Goal: Task Accomplishment & Management: Manage account settings

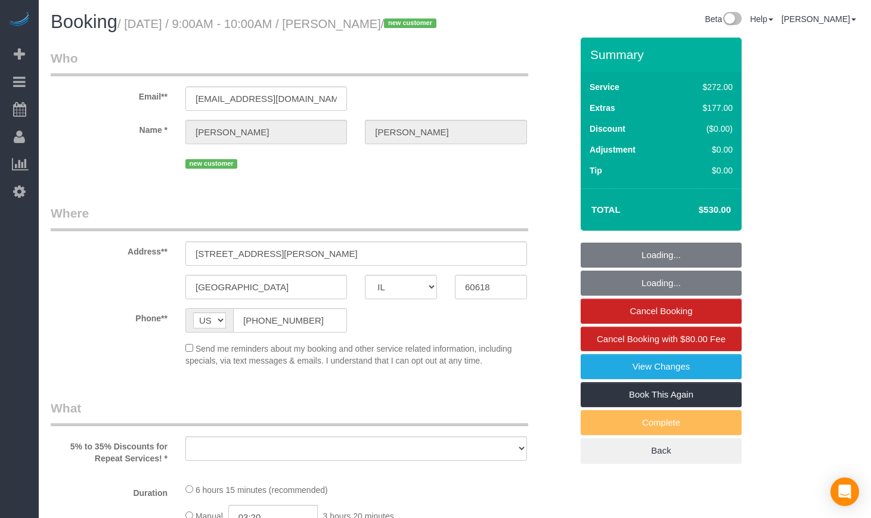
select select "IL"
select select "string:fspay-bc34996f-c1e6-453d-aab2-fa254fe2585e"
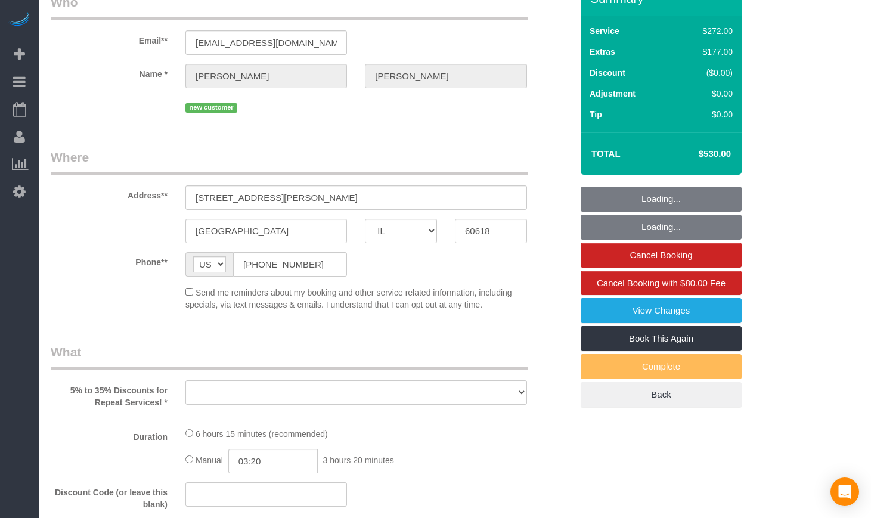
select select "number:1"
select select "number:58"
select select "number:139"
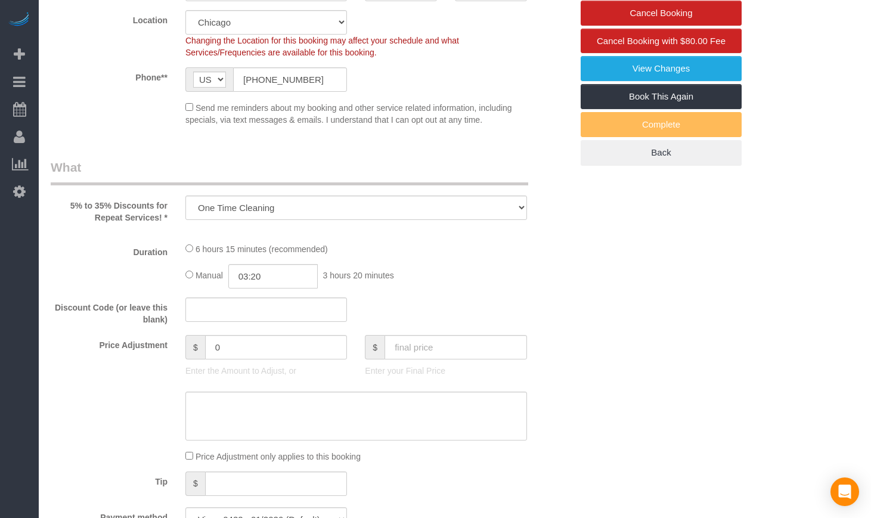
scroll to position [1148, 0]
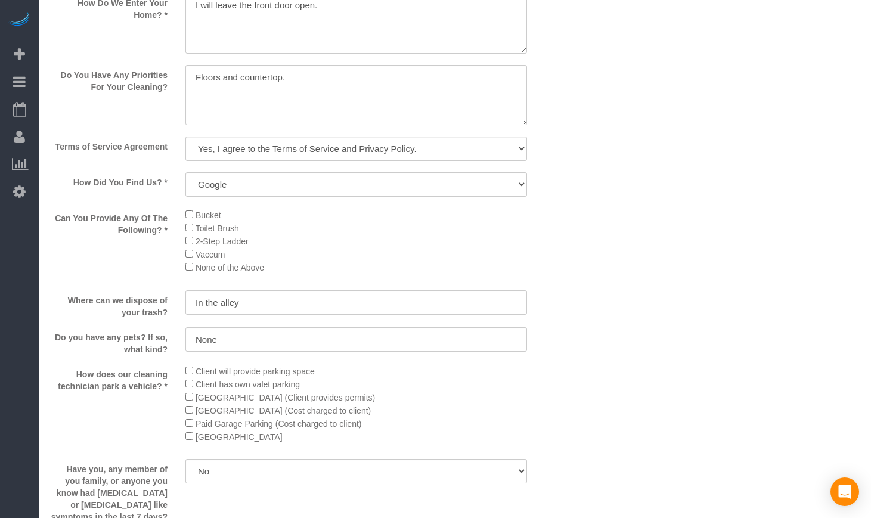
select select "object:816"
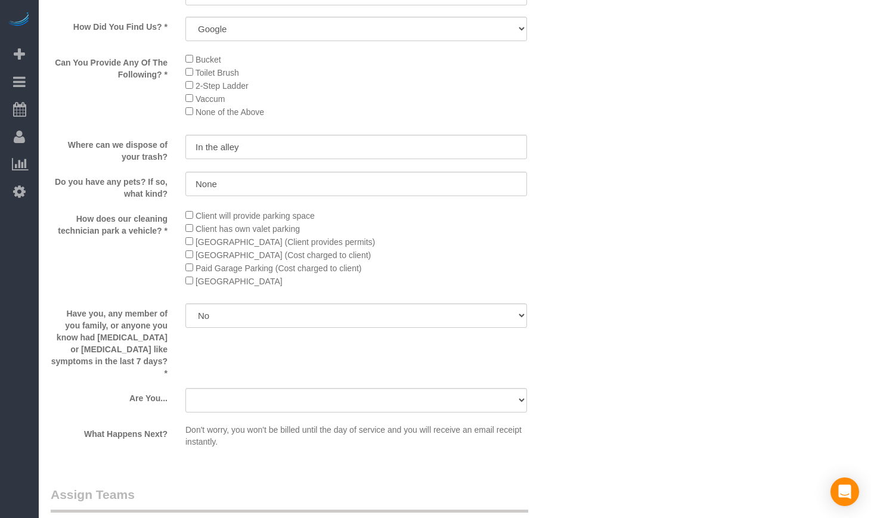
select select "513"
select select "5"
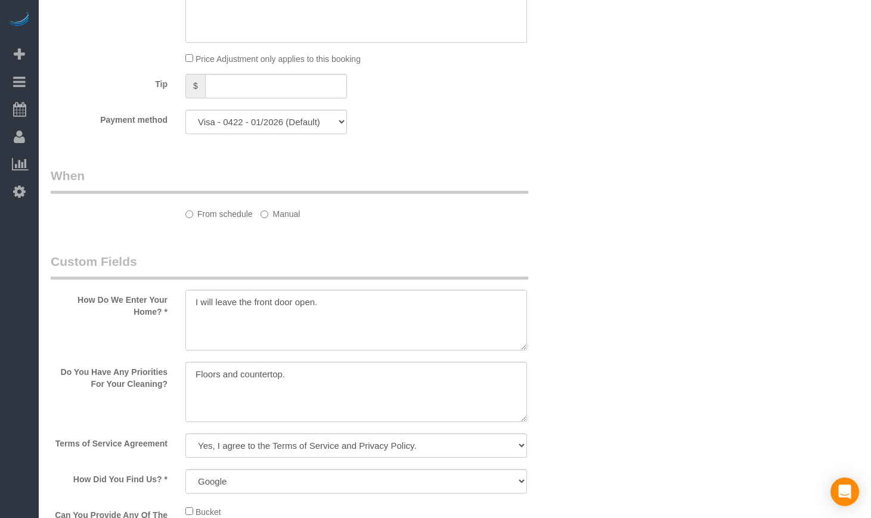
select select "5"
select select "spot1"
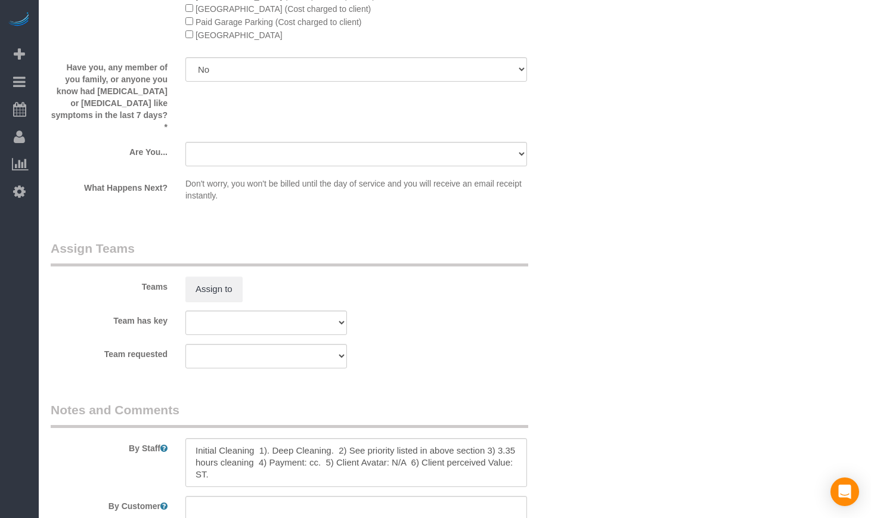
scroll to position [1888, 0]
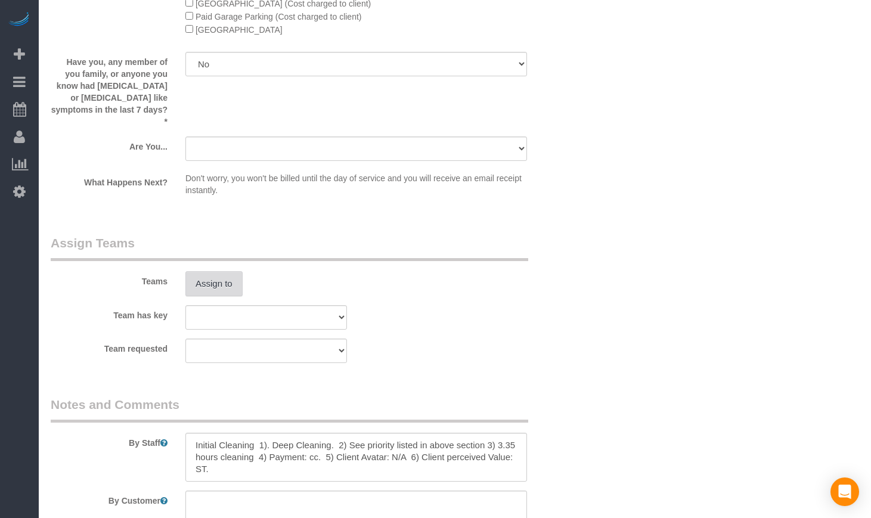
click at [221, 295] on button "Assign to" at bounding box center [213, 283] width 57 height 25
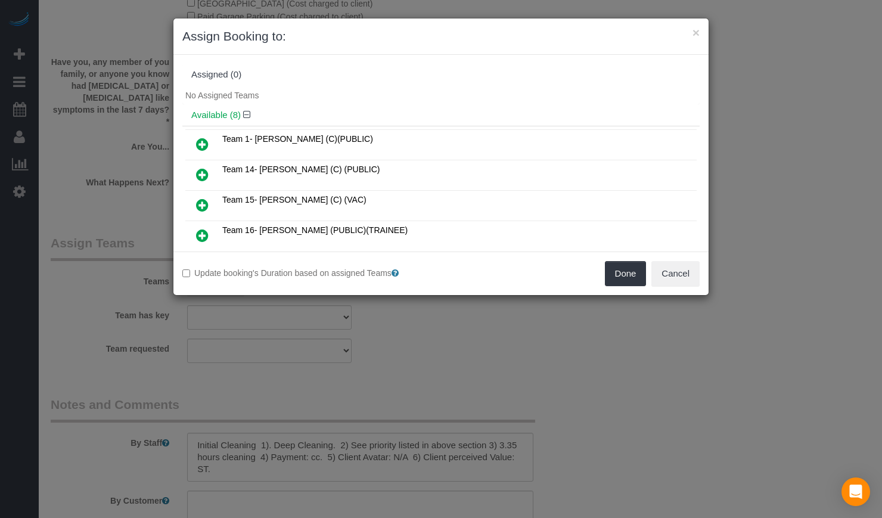
click at [204, 207] on icon at bounding box center [202, 205] width 13 height 14
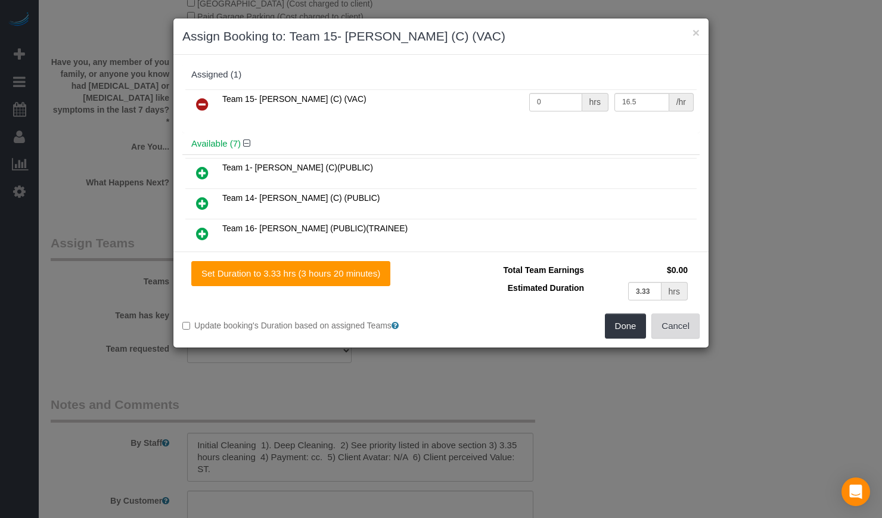
click at [693, 329] on button "Cancel" at bounding box center [676, 326] width 48 height 25
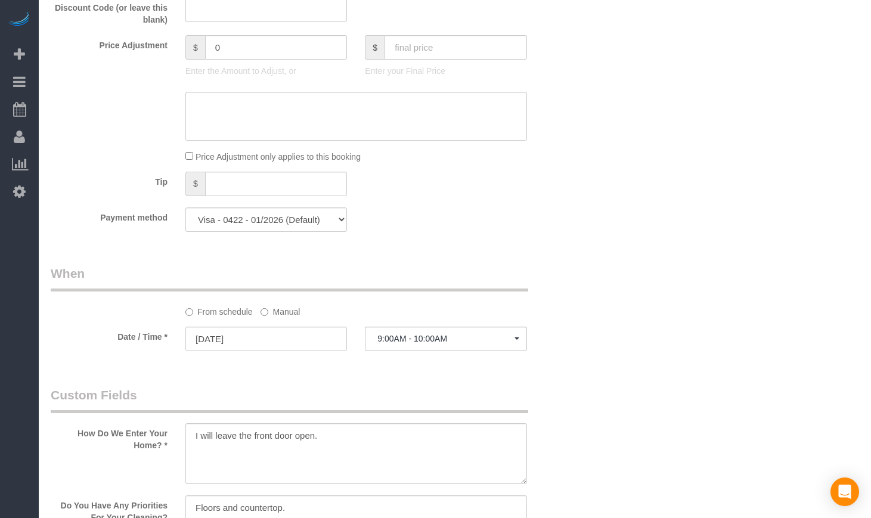
scroll to position [1093, 0]
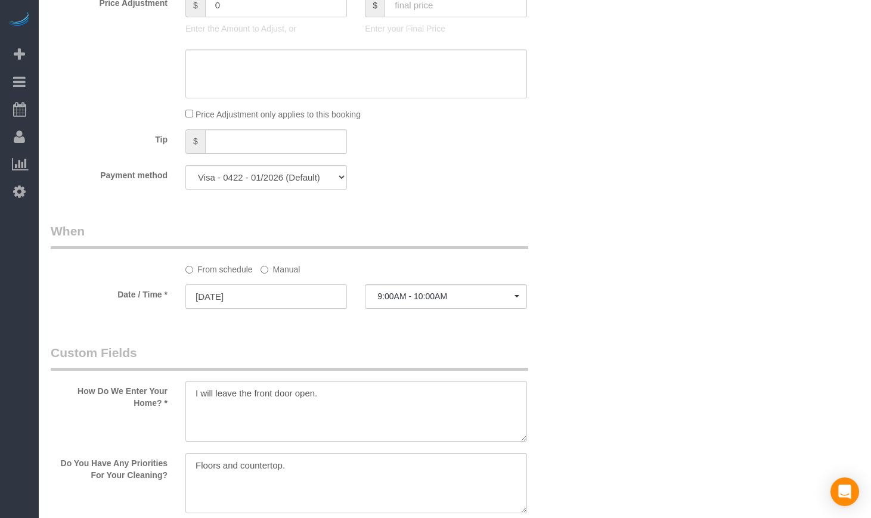
click at [272, 309] on input "[DATE]" at bounding box center [266, 296] width 162 height 24
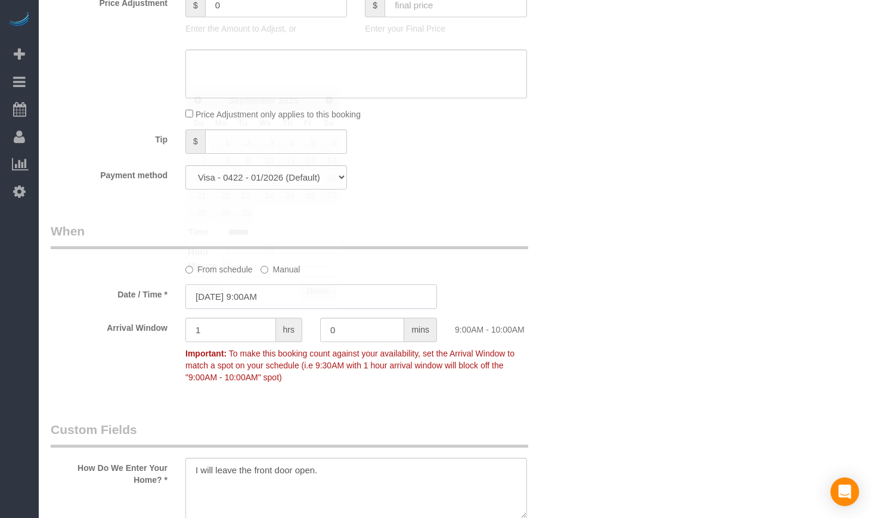
click at [261, 309] on input "[DATE] 9:00AM" at bounding box center [311, 296] width 252 height 24
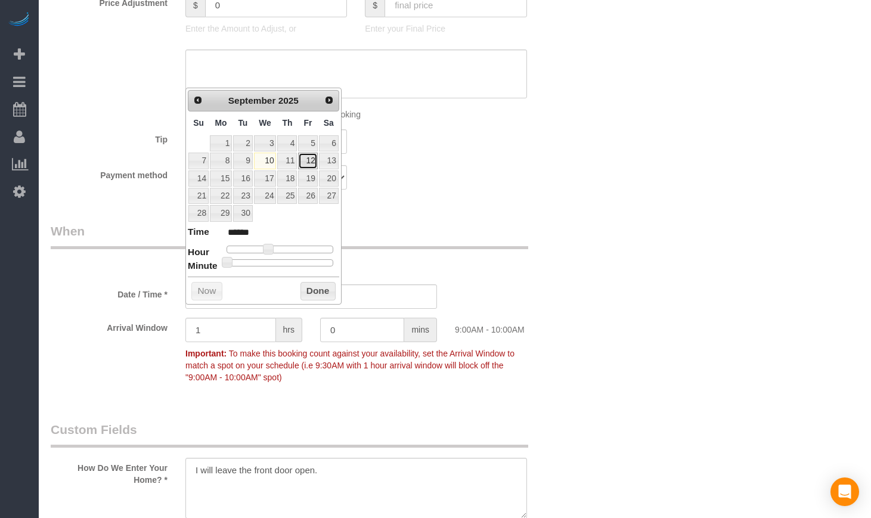
click at [308, 160] on link "12" at bounding box center [307, 161] width 19 height 16
type input "[DATE] 8:00AM"
type input "******"
type input "09/12/2025 7:00AM"
type input "******"
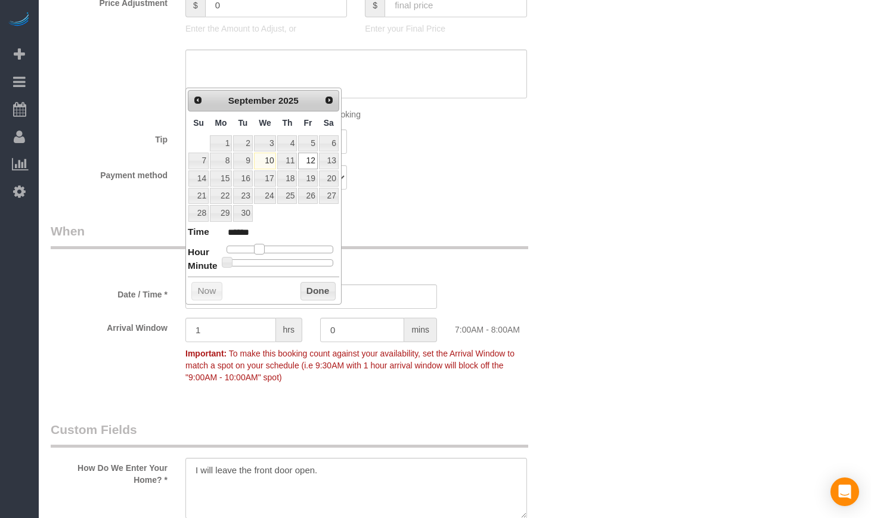
type input "[DATE] 8:00AM"
type input "******"
click at [262, 252] on span at bounding box center [263, 249] width 11 height 11
click at [355, 398] on fieldset "When From schedule Manual Date / Time * 09/12/2025 8:00AM Arrival Window 1 hrs …" at bounding box center [311, 309] width 521 height 175
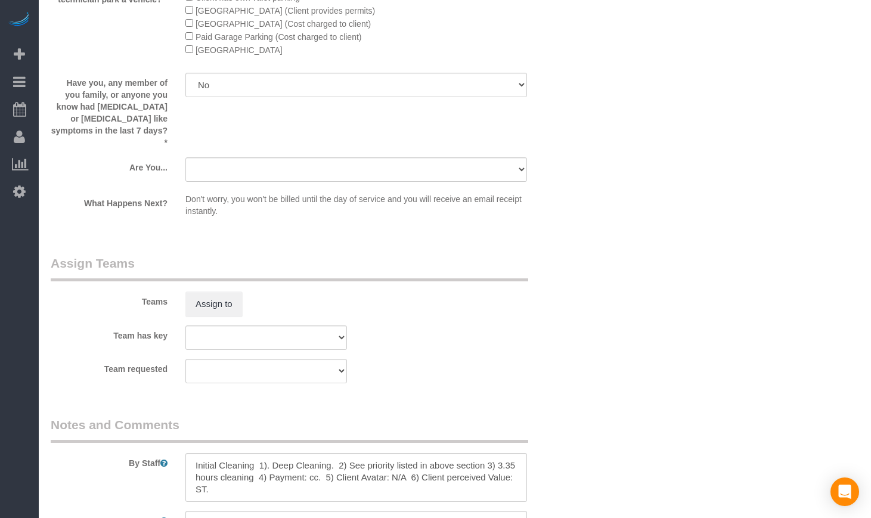
scroll to position [1987, 0]
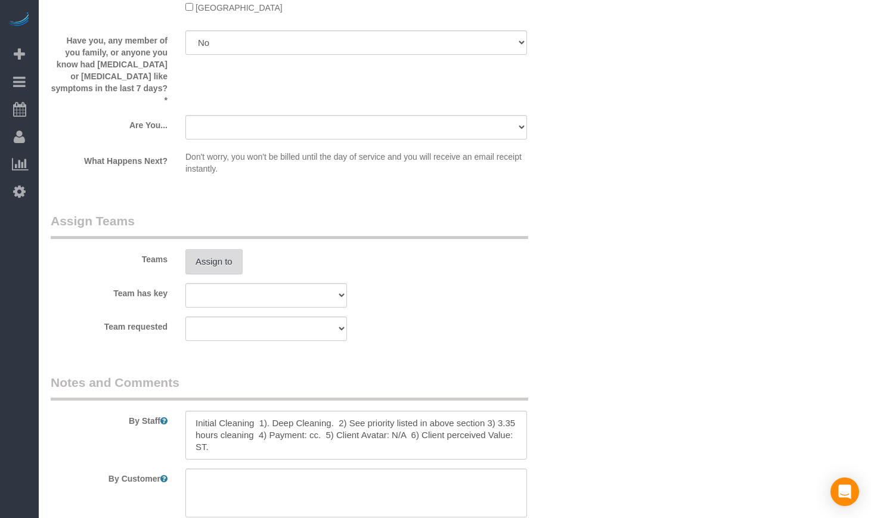
click at [207, 266] on button "Assign to" at bounding box center [213, 261] width 57 height 25
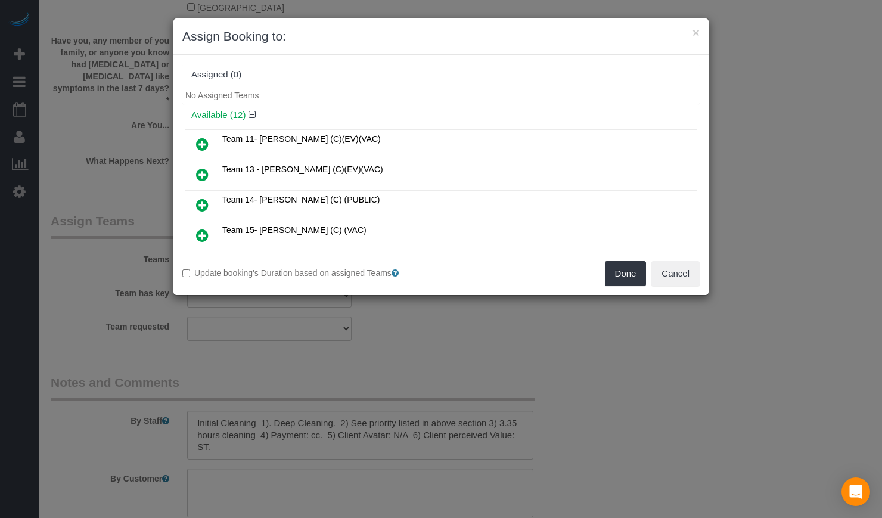
click at [206, 174] on icon at bounding box center [202, 175] width 13 height 14
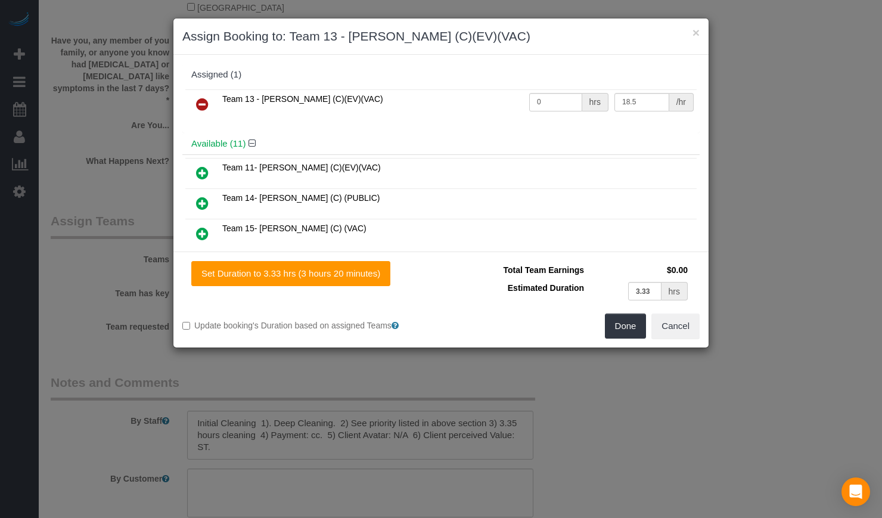
click at [202, 231] on icon at bounding box center [202, 234] width 13 height 14
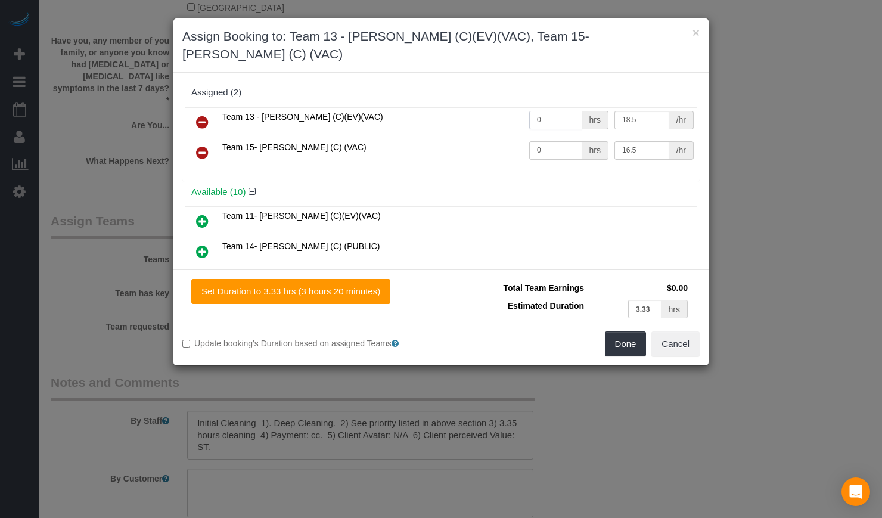
drag, startPoint x: 556, startPoint y: 104, endPoint x: 501, endPoint y: 114, distance: 55.2
click at [511, 110] on tr "Team 13 - Ligia (C)(EV)(VAC) 0 hrs 18.5 /hr" at bounding box center [441, 122] width 512 height 30
type input "3.33"
click at [532, 141] on input "0" at bounding box center [555, 150] width 53 height 18
paste input "3.33"
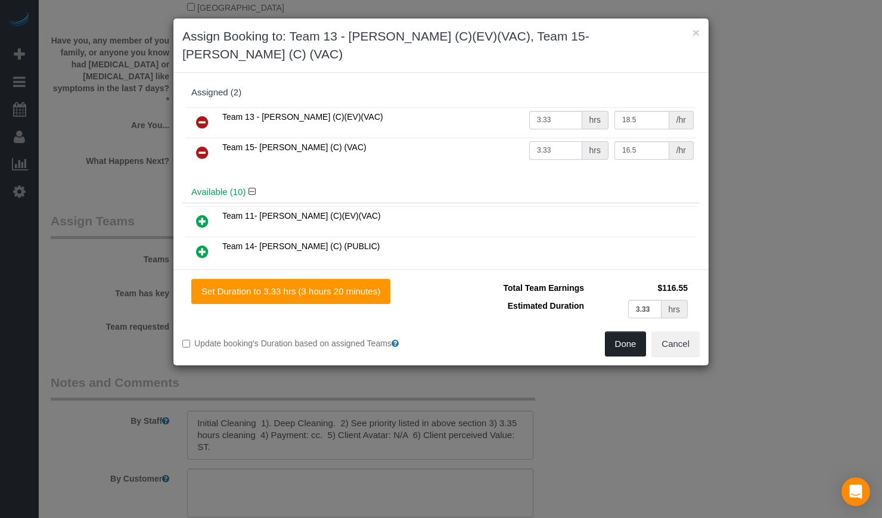
type input "3.33"
click at [625, 332] on button "Done" at bounding box center [626, 344] width 42 height 25
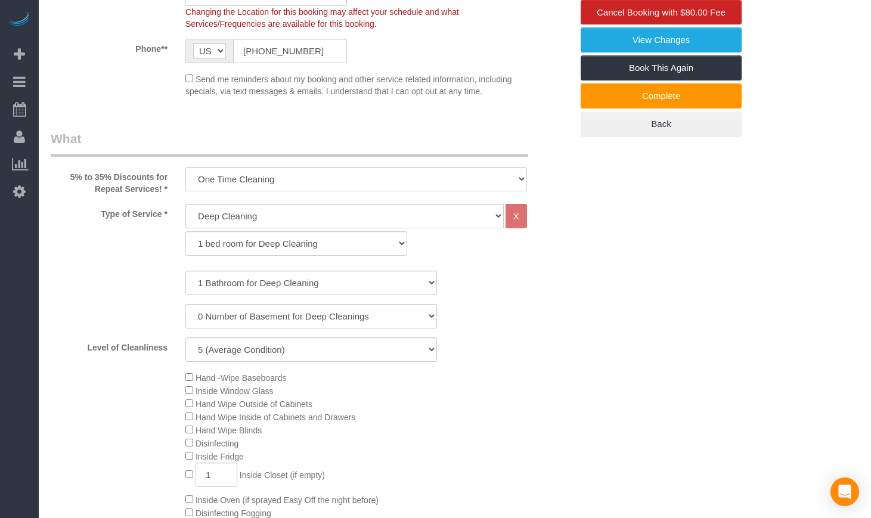
scroll to position [298, 0]
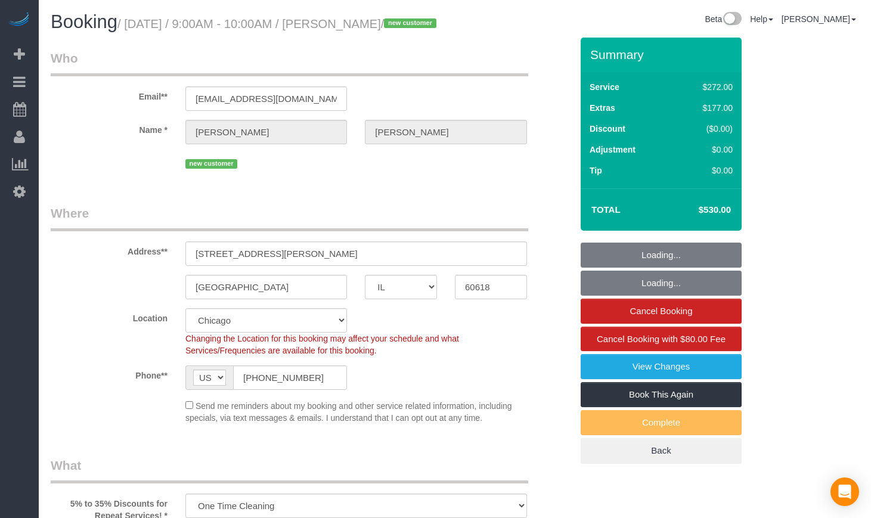
select select "IL"
select select "number:1"
select select "number:58"
select select "number:139"
select select "object:907"
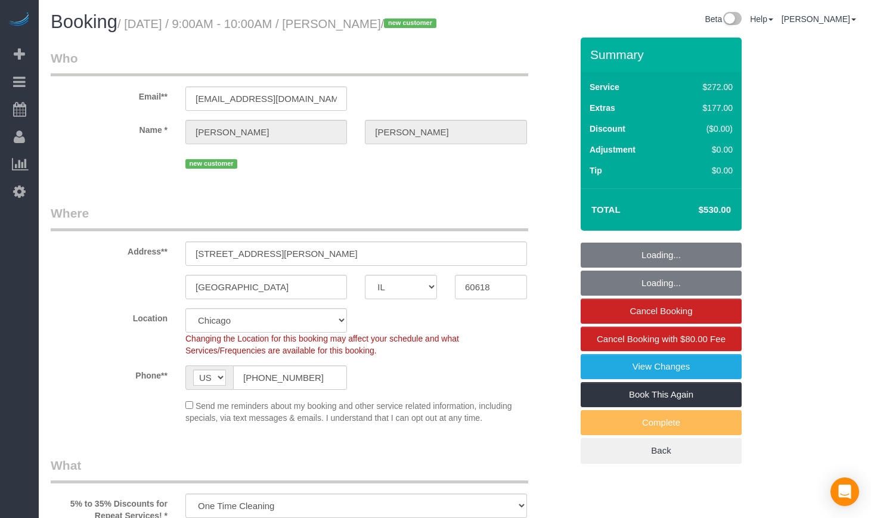
select select "spot1"
select select "513"
select select "5"
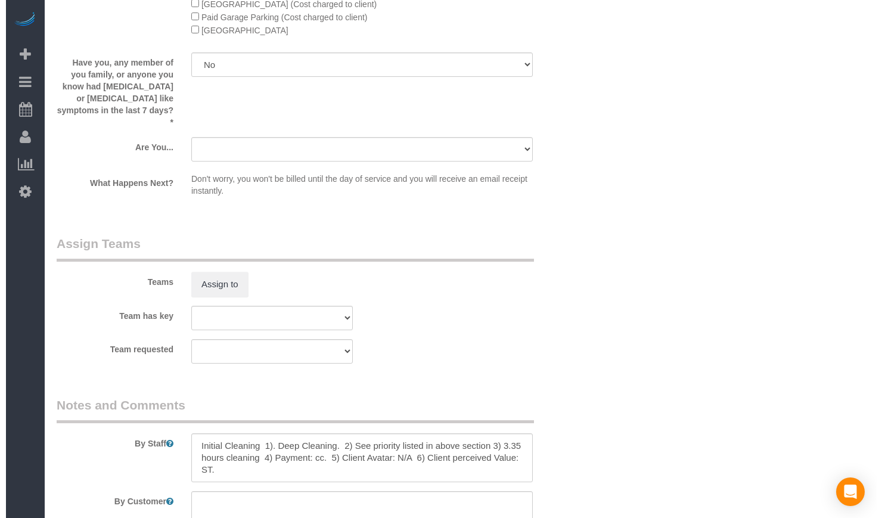
scroll to position [1888, 0]
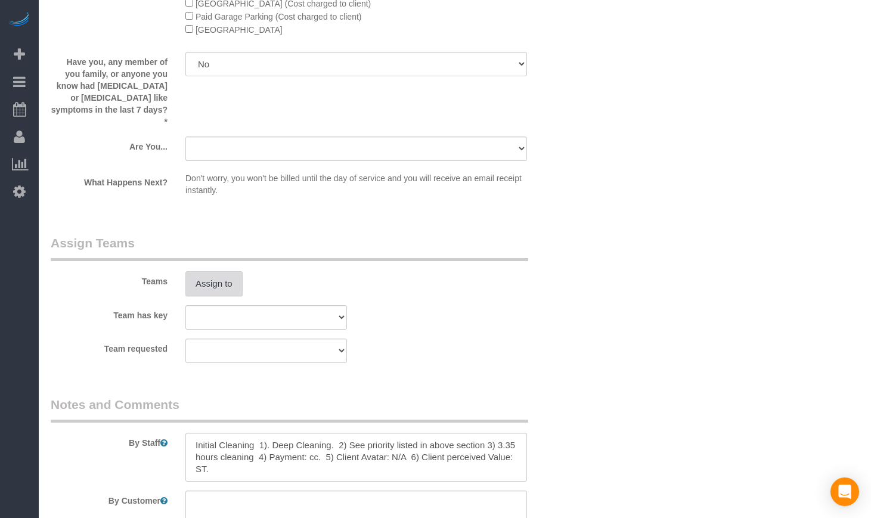
click at [209, 284] on button "Assign to" at bounding box center [213, 283] width 57 height 25
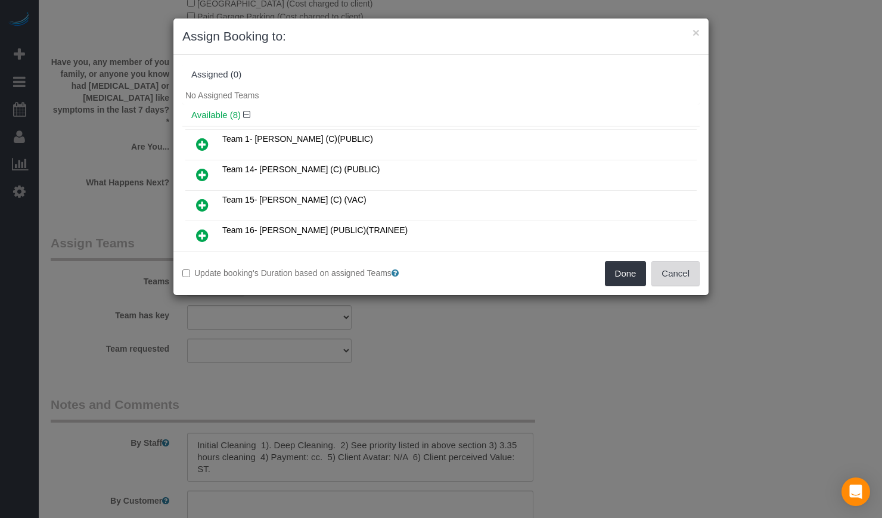
click at [678, 277] on button "Cancel" at bounding box center [676, 273] width 48 height 25
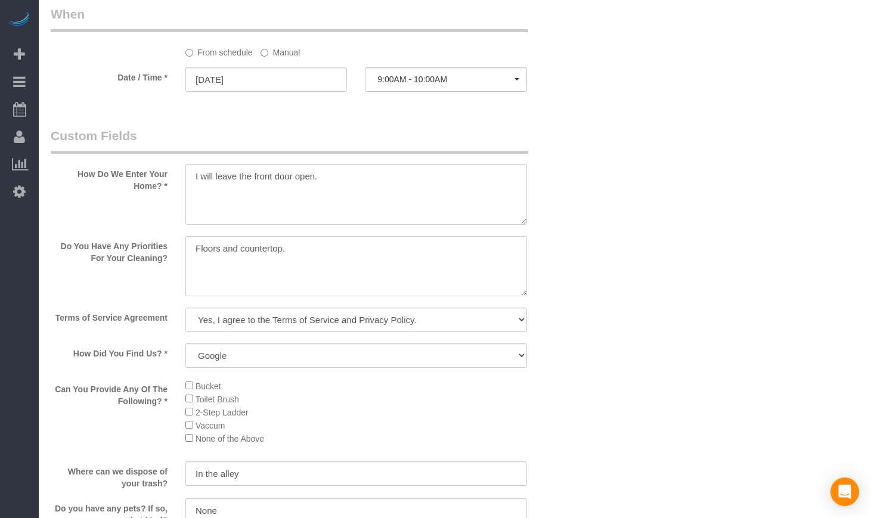
scroll to position [1093, 0]
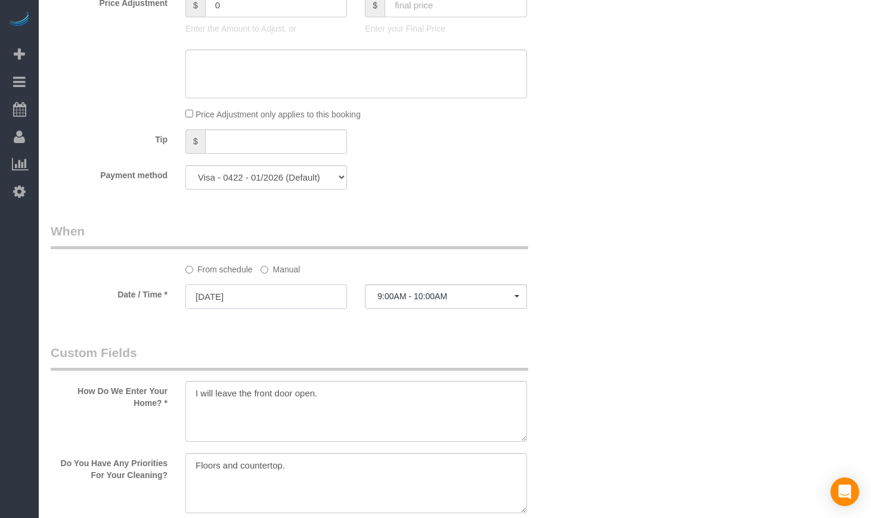
click at [249, 309] on input "[DATE]" at bounding box center [266, 296] width 162 height 24
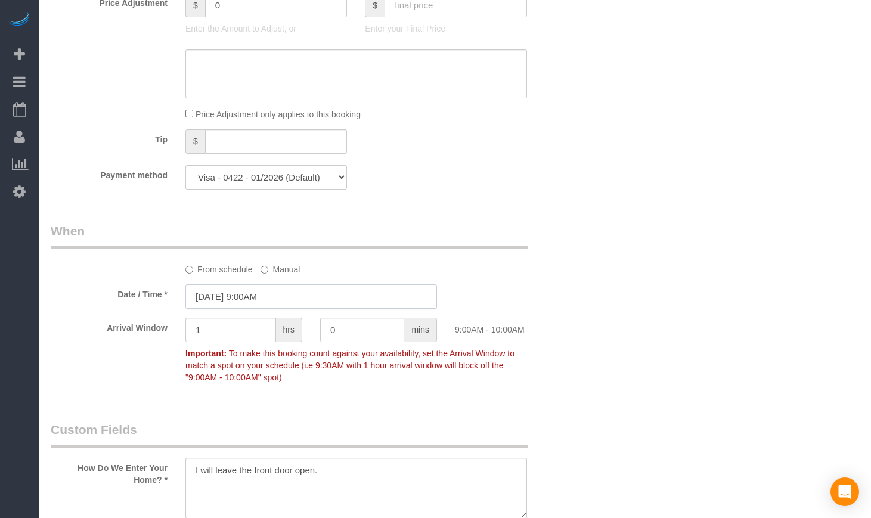
click at [256, 309] on input "[DATE] 9:00AM" at bounding box center [311, 296] width 252 height 24
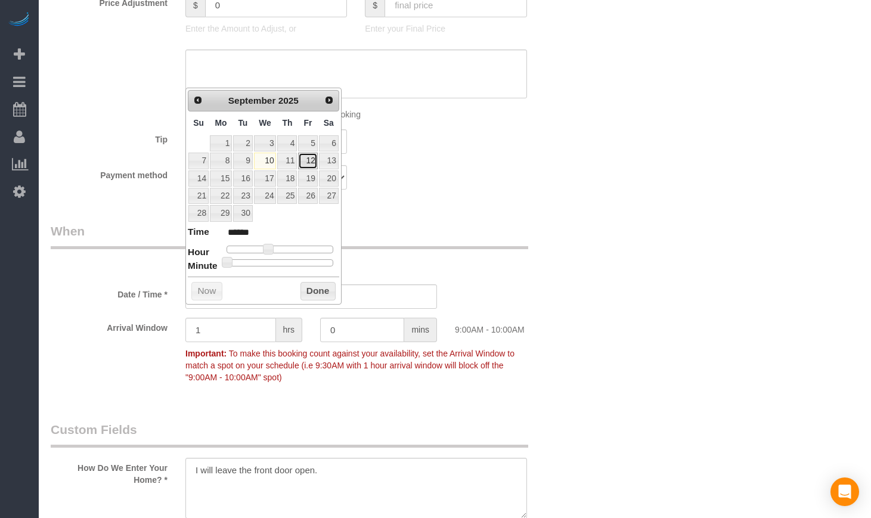
click at [313, 164] on link "12" at bounding box center [307, 161] width 19 height 16
type input "[DATE] 8:00AM"
type input "******"
type input "09/12/2025 7:00AM"
type input "******"
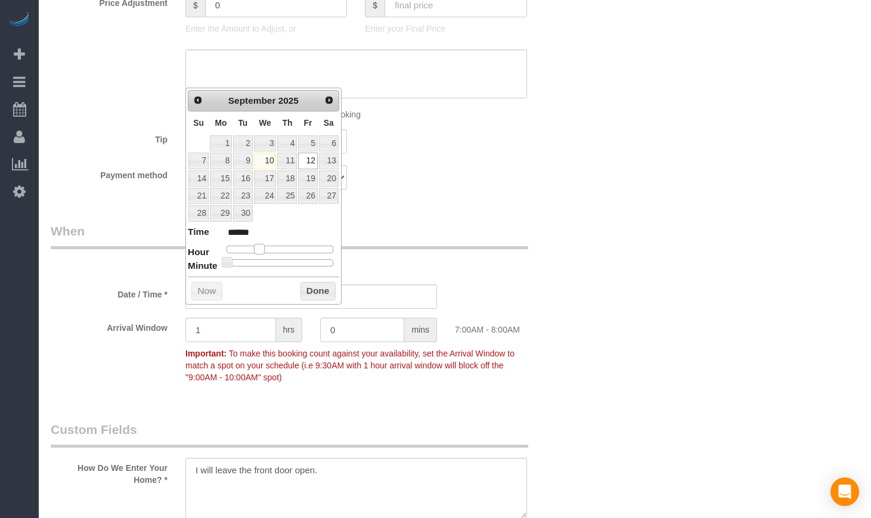
type input "[DATE] 8:00AM"
type input "******"
click at [261, 247] on span at bounding box center [263, 249] width 11 height 11
click at [503, 228] on div "Who Email** hbartm21@gmail.com Name * Hillary Bartman new customer Where Addres…" at bounding box center [311, 246] width 539 height 2603
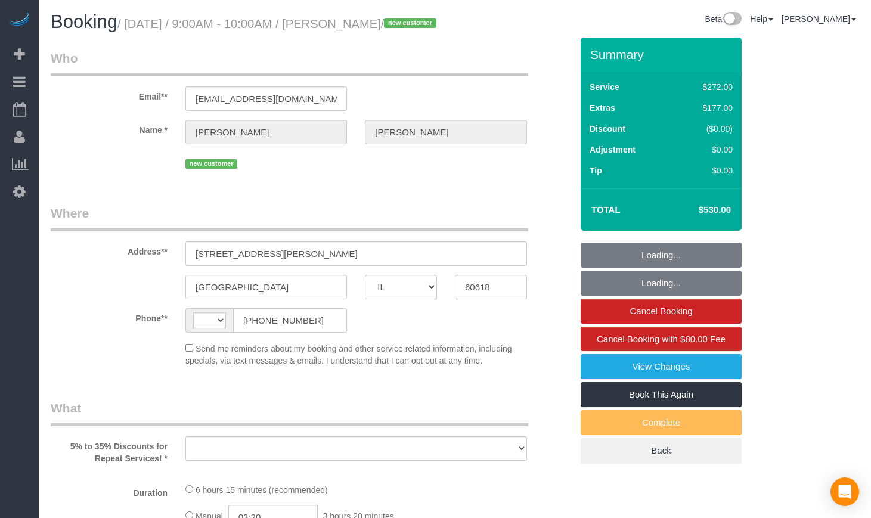
select select "IL"
select select "string:fspay-bc34996f-c1e6-453d-aab2-fa254fe2585e"
select select "number:1"
select select "number:58"
select select "number:139"
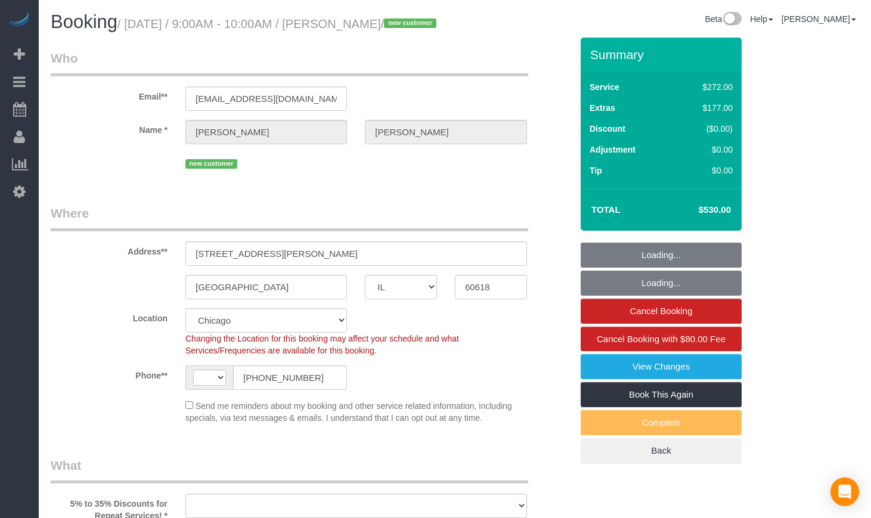
select select "string:[GEOGRAPHIC_DATA]"
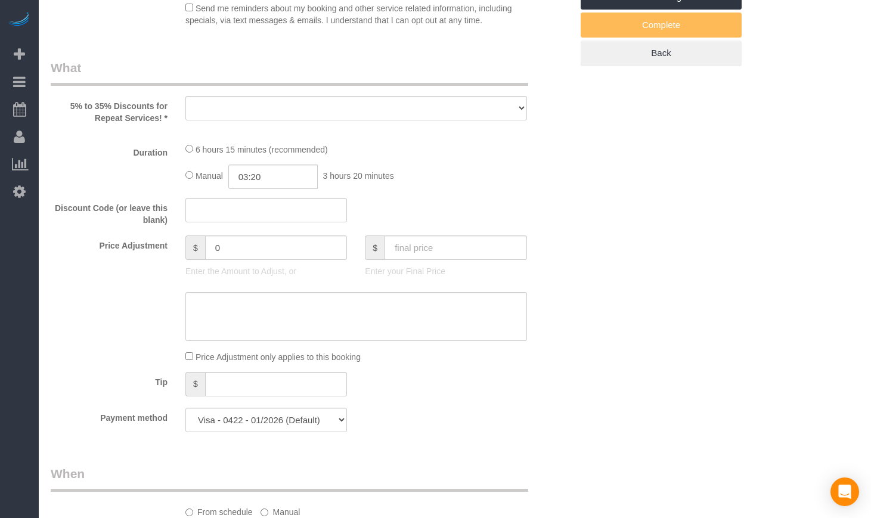
select select "object:811"
select select "spot1"
select select "object:1057"
select select "513"
select select "5"
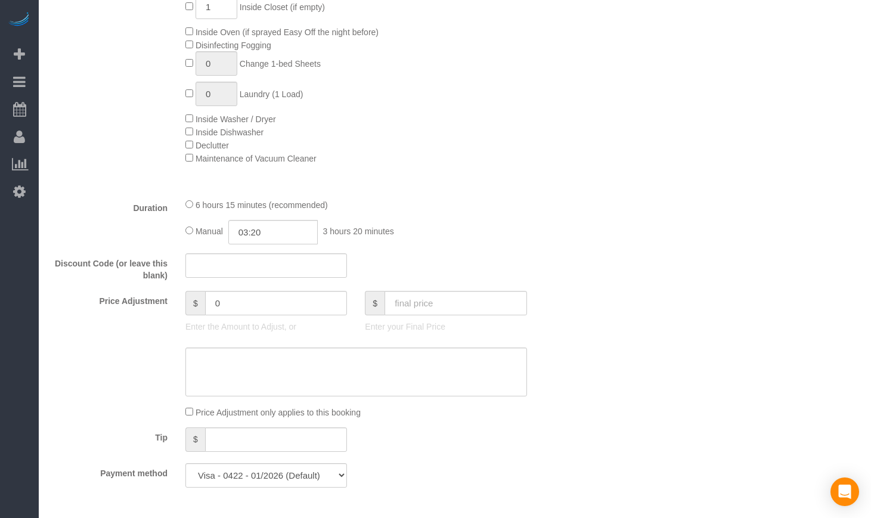
select select "5"
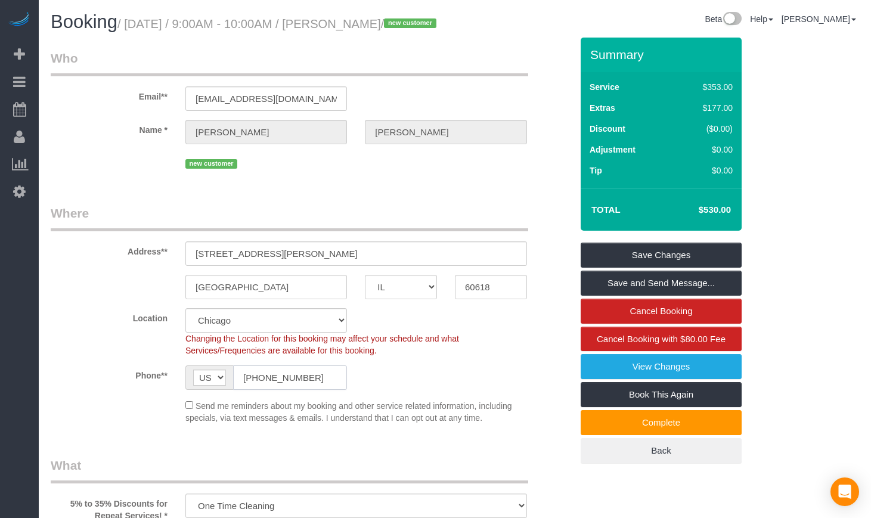
click at [303, 390] on input "[PHONE_NUMBER]" at bounding box center [290, 378] width 114 height 24
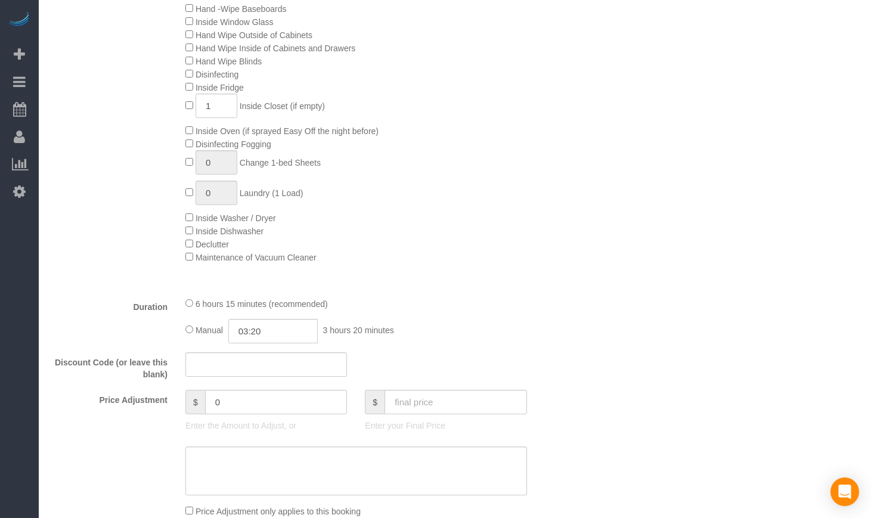
scroll to position [994, 0]
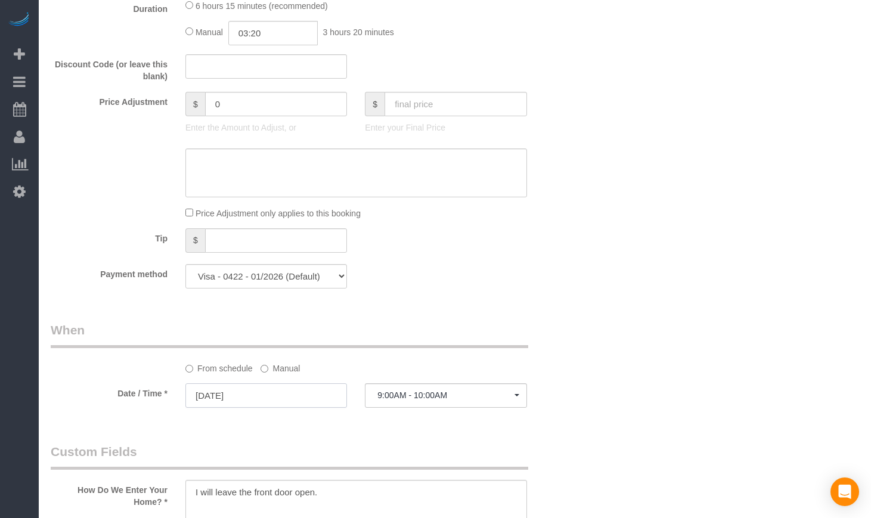
click at [237, 408] on input "[DATE]" at bounding box center [266, 395] width 162 height 24
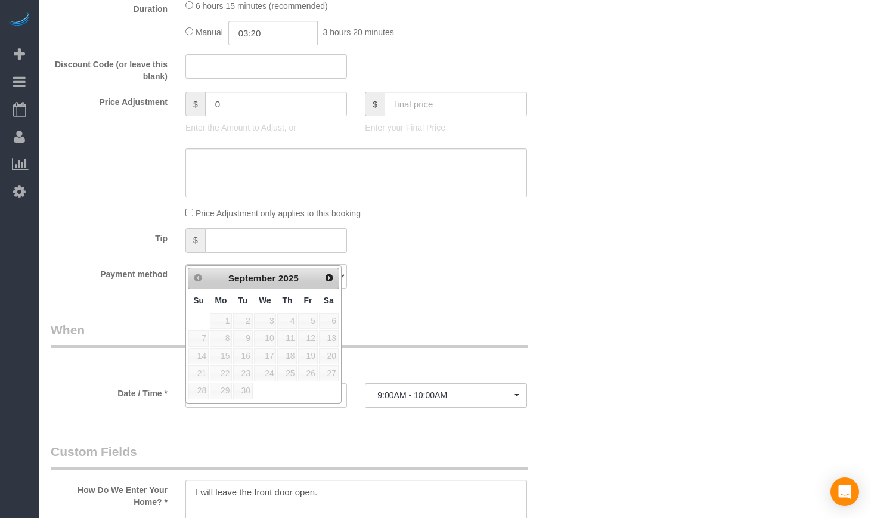
click at [411, 371] on div "From schedule Manual" at bounding box center [311, 347] width 539 height 53
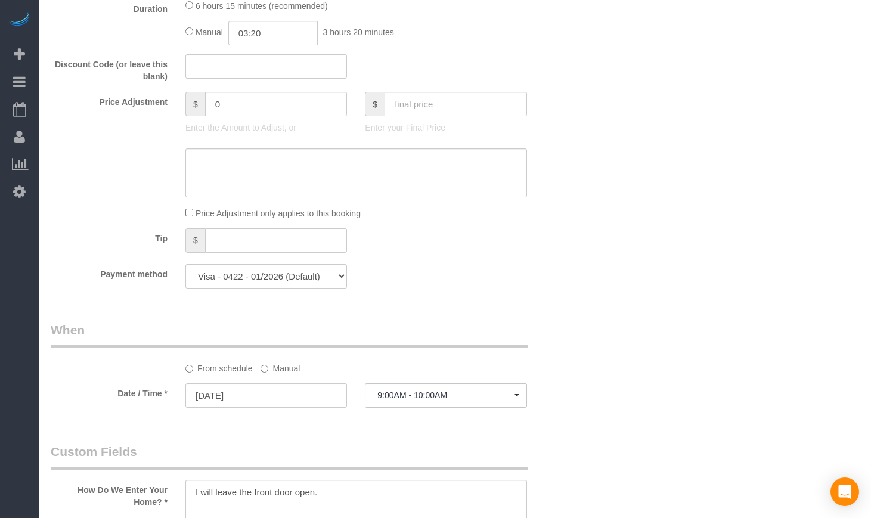
click at [270, 374] on label "Manual" at bounding box center [280, 366] width 39 height 16
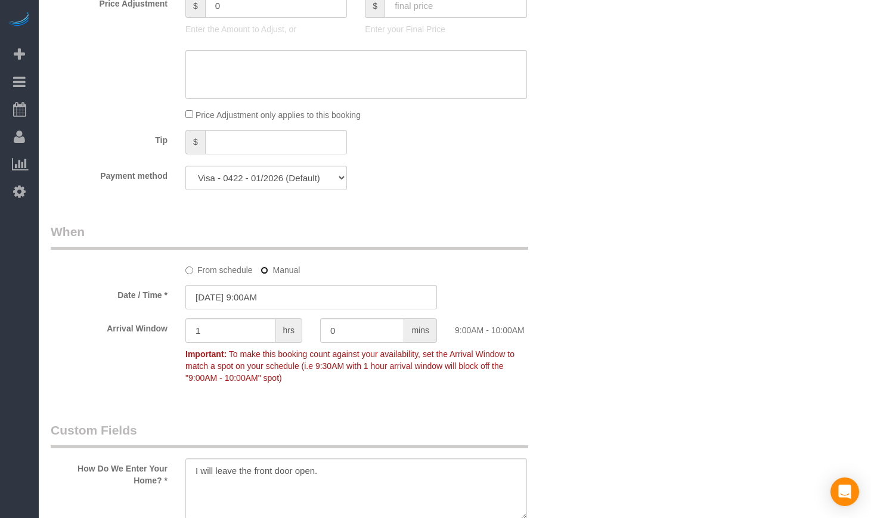
scroll to position [1093, 0]
click at [257, 309] on input "[DATE] 9:00AM" at bounding box center [311, 296] width 252 height 24
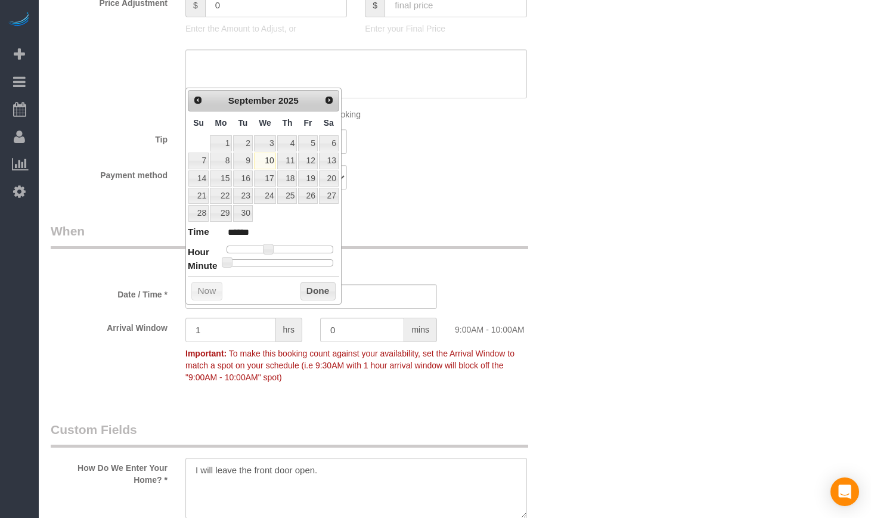
click at [537, 306] on div "Date / Time * [DATE] 9:00AM" at bounding box center [311, 296] width 539 height 24
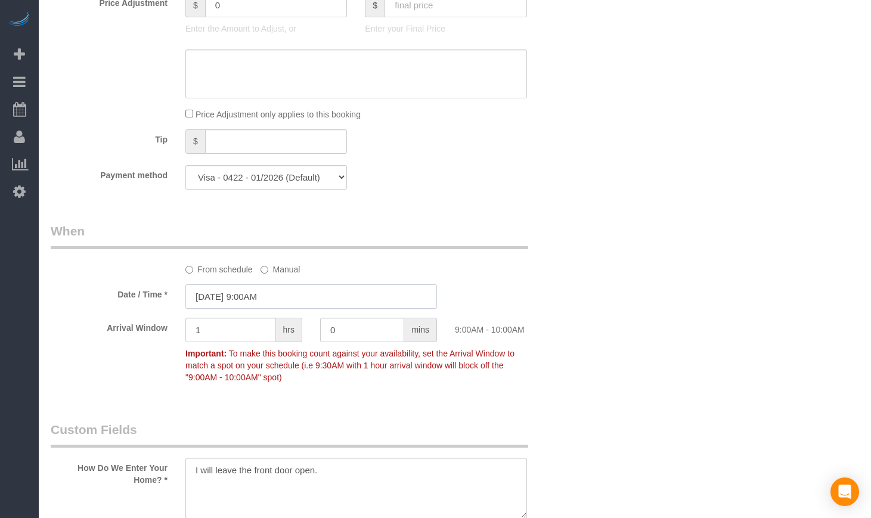
click at [274, 309] on input "[DATE] 9:00AM" at bounding box center [311, 296] width 252 height 24
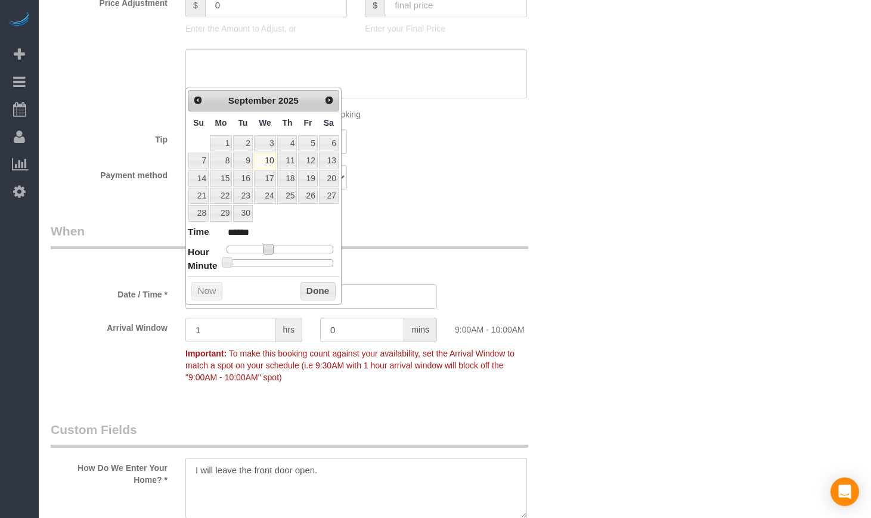
type input "[DATE] 8:00AM"
type input "******"
type input "[DATE] 7:00AM"
type input "******"
type input "[DATE] 6:00AM"
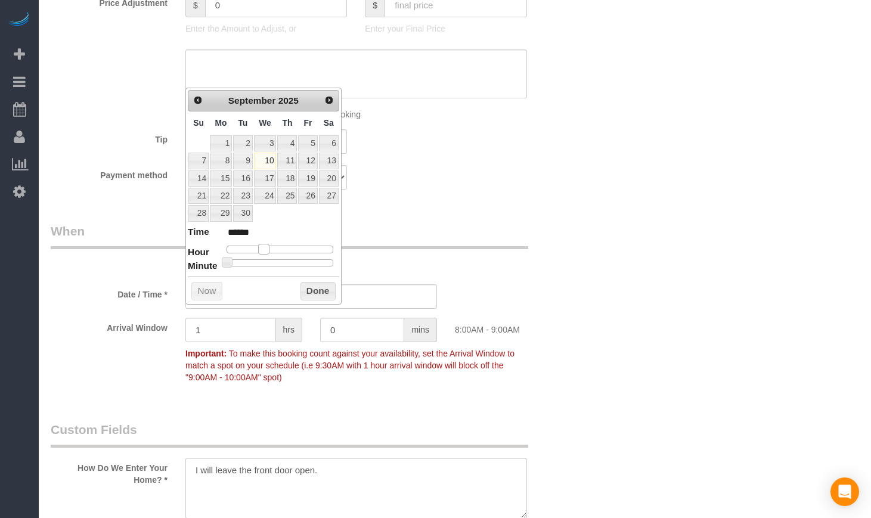
type input "******"
type input "[DATE] 7:00AM"
type input "******"
type input "[DATE] 8:00AM"
type input "******"
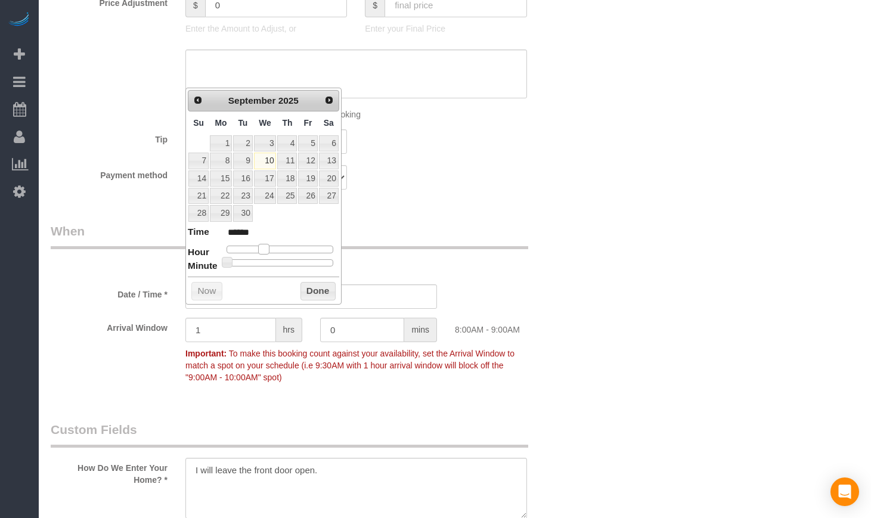
click at [261, 251] on span at bounding box center [263, 249] width 11 height 11
click at [542, 385] on div "Arrival Window 1 hrs 0 mins 8:00AM - 9:00AM Important: To make this booking cou…" at bounding box center [311, 353] width 539 height 71
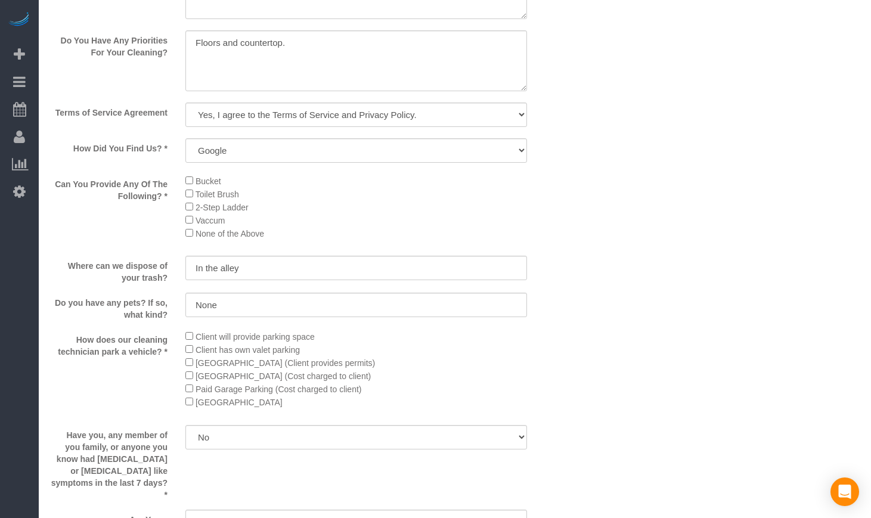
scroll to position [1987, 0]
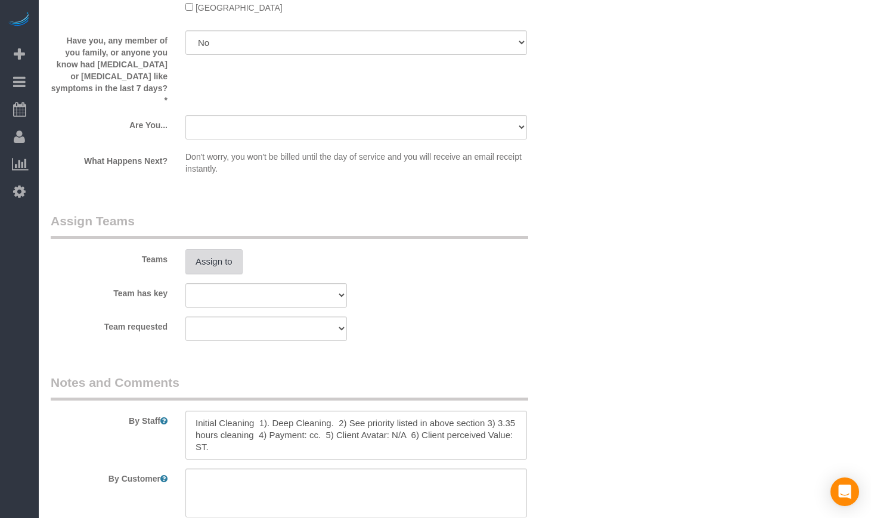
click at [221, 268] on button "Assign to" at bounding box center [213, 261] width 57 height 25
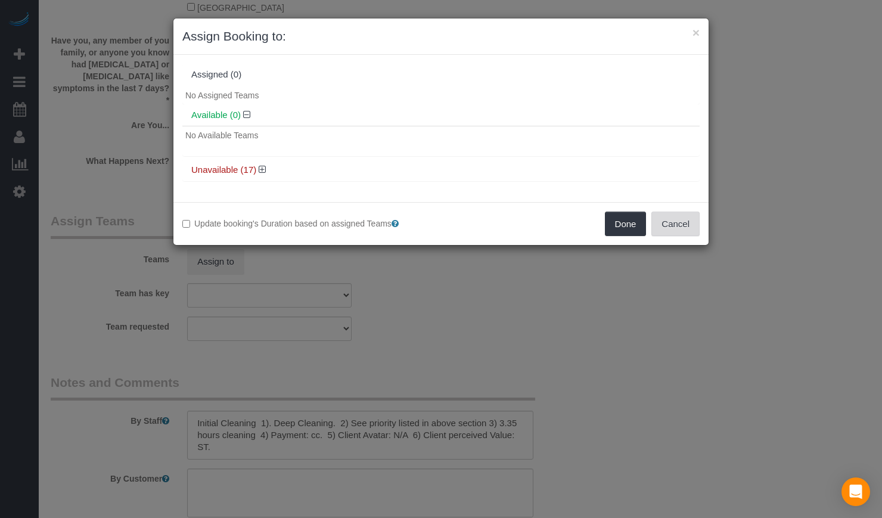
click at [656, 219] on button "Cancel" at bounding box center [676, 224] width 48 height 25
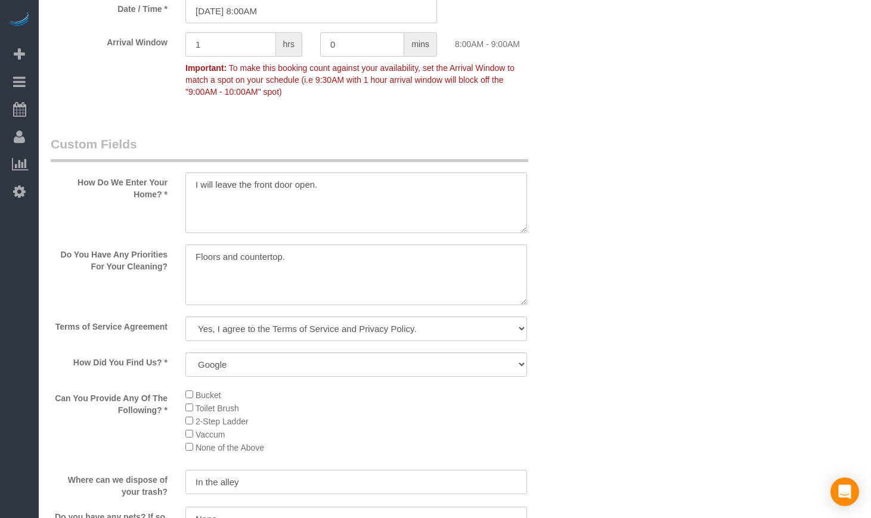
scroll to position [1193, 0]
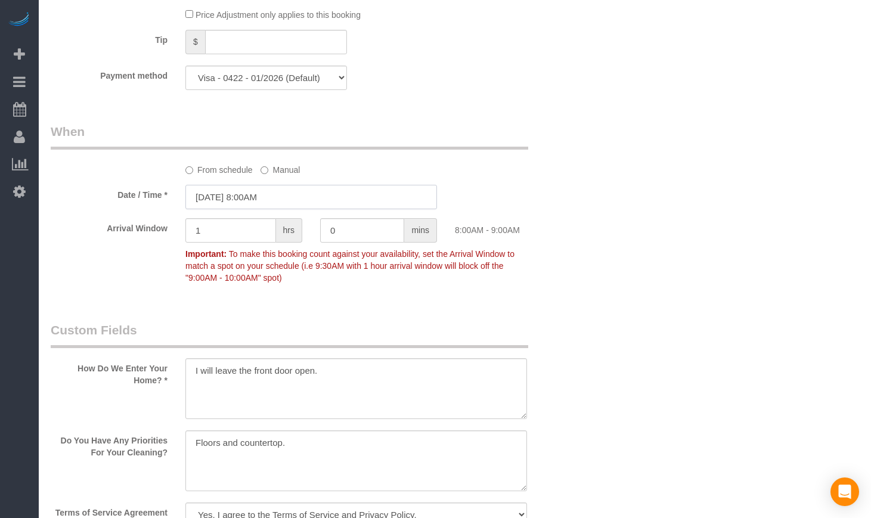
click at [241, 209] on input "[DATE] 8:00AM" at bounding box center [311, 197] width 252 height 24
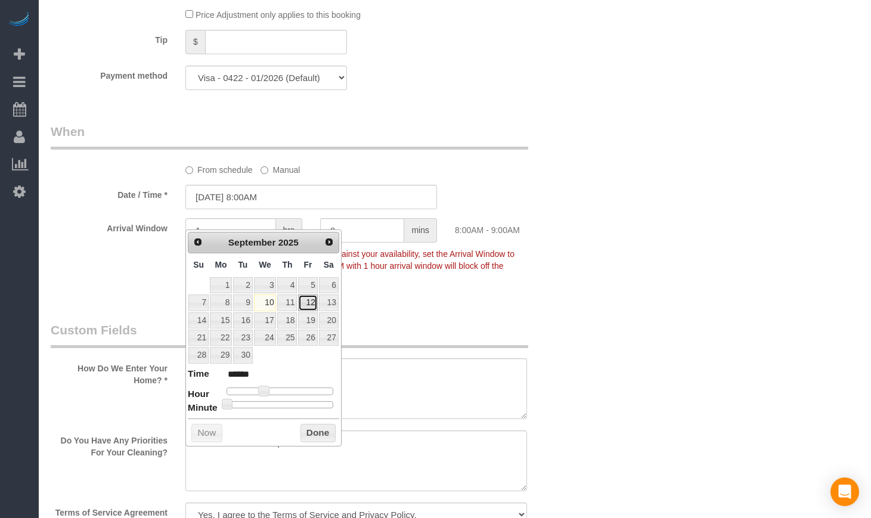
click at [307, 302] on link "12" at bounding box center [307, 303] width 19 height 16
type input "[DATE] 8:00AM"
click at [315, 432] on button "Done" at bounding box center [318, 433] width 35 height 19
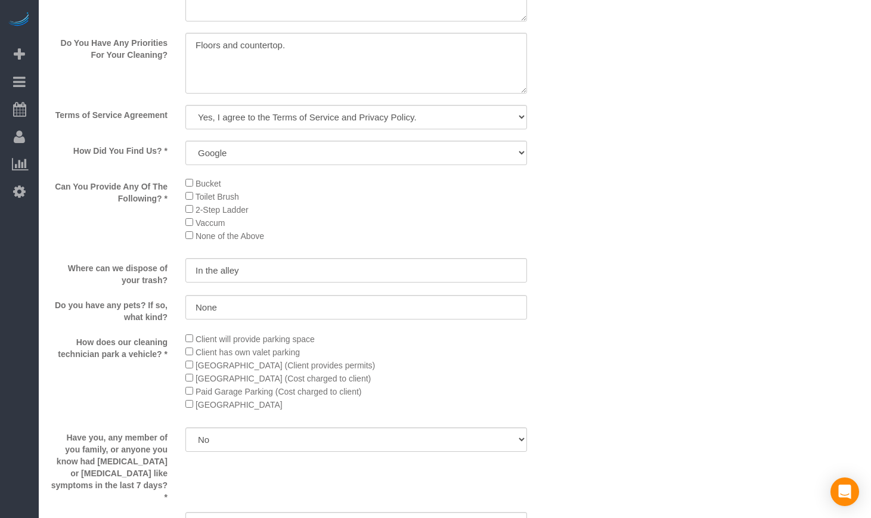
scroll to position [2087, 0]
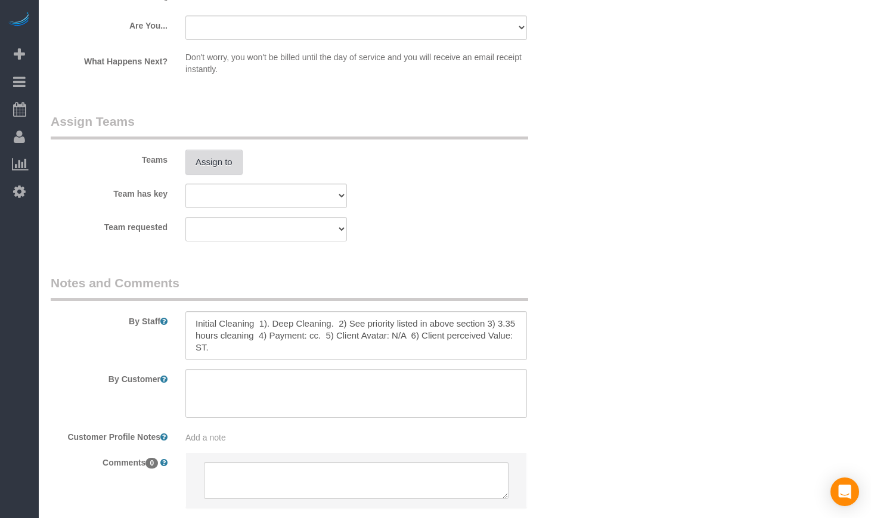
click at [230, 175] on button "Assign to" at bounding box center [213, 162] width 57 height 25
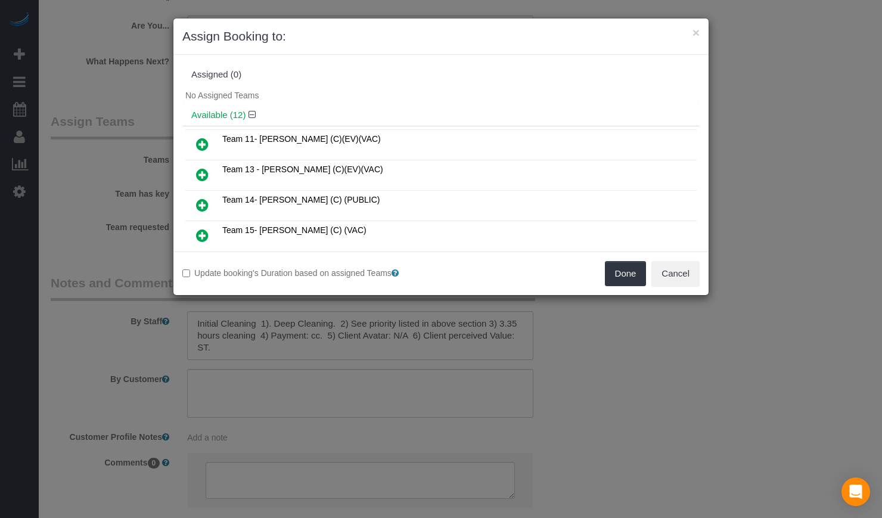
click at [206, 171] on icon at bounding box center [202, 175] width 13 height 14
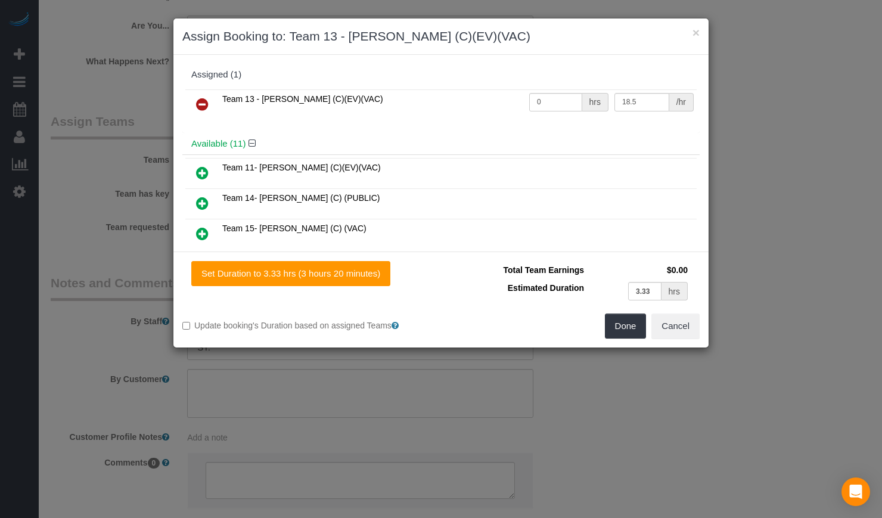
click at [204, 235] on icon at bounding box center [202, 234] width 13 height 14
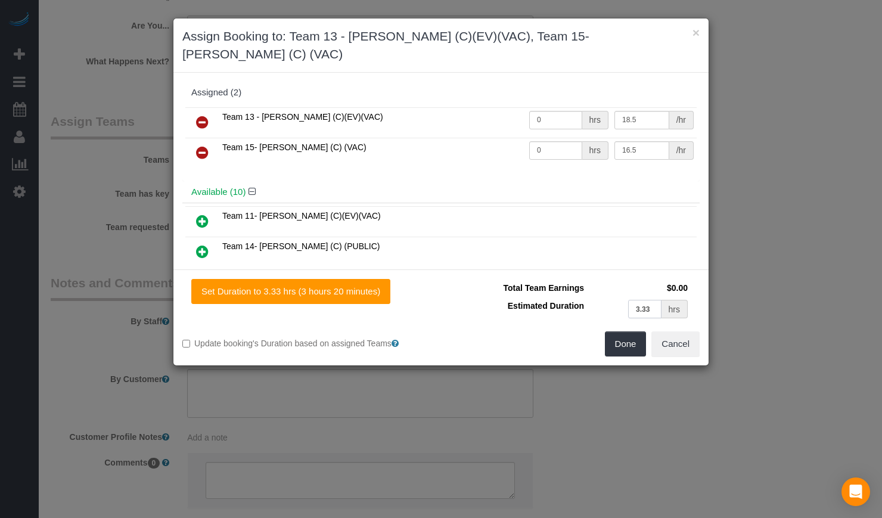
click at [655, 300] on input "3.33" at bounding box center [644, 309] width 33 height 18
click at [553, 111] on input "0" at bounding box center [555, 120] width 53 height 18
paste input "3.33"
type input "3.33"
click at [543, 141] on input "0" at bounding box center [555, 150] width 53 height 18
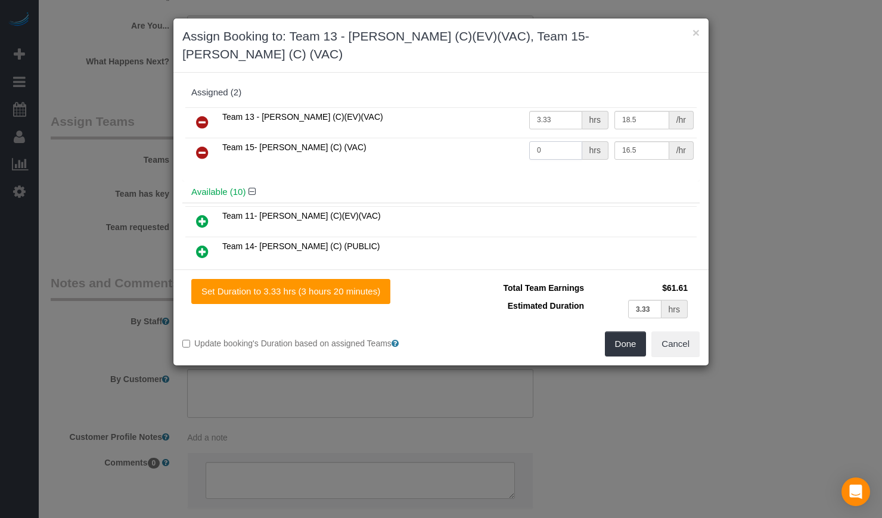
paste input "3.33"
type input "3.33"
click at [631, 332] on button "Done" at bounding box center [626, 344] width 42 height 25
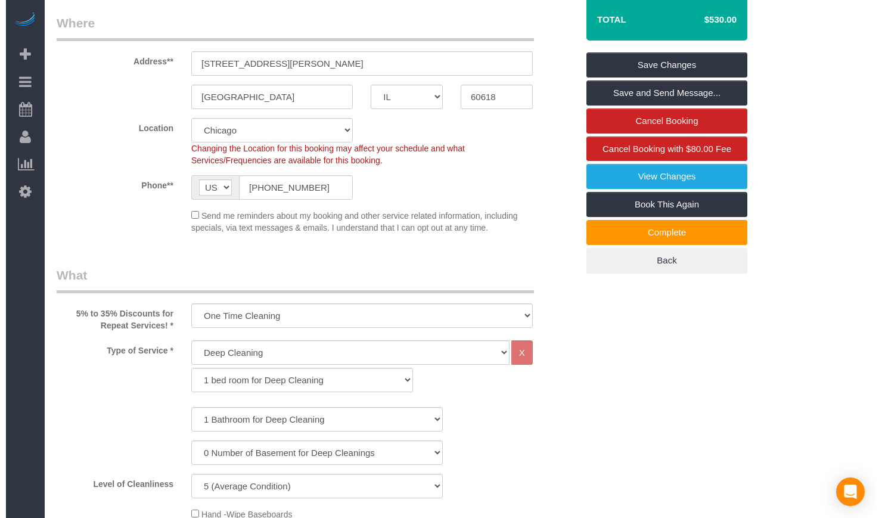
scroll to position [0, 0]
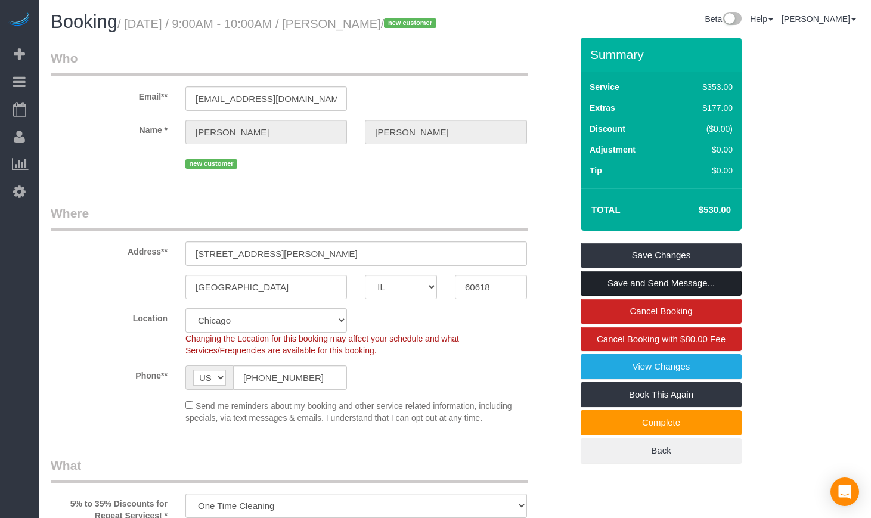
click at [697, 296] on link "Save and Send Message..." at bounding box center [661, 283] width 161 height 25
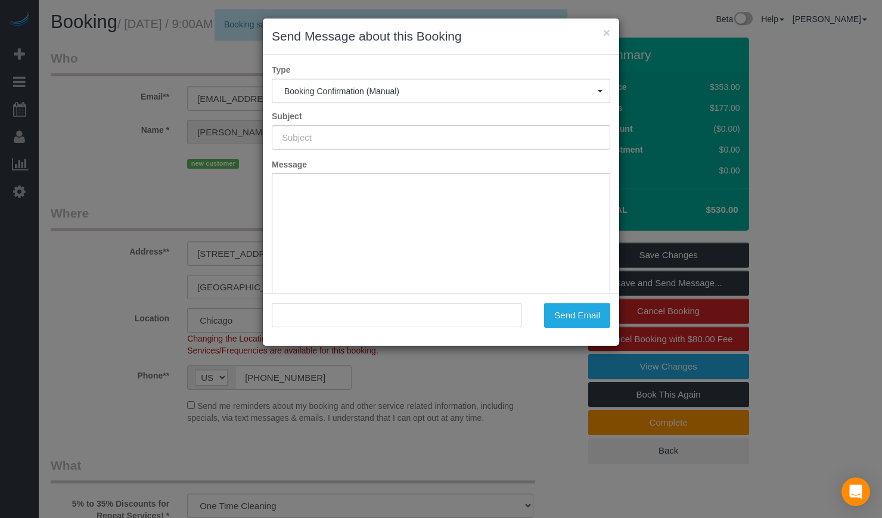
type input "Your Booking With Fresh Tech Maid, Confirmed!"
type input ""[PERSON_NAME]" <[EMAIL_ADDRESS][DOMAIN_NAME]>"
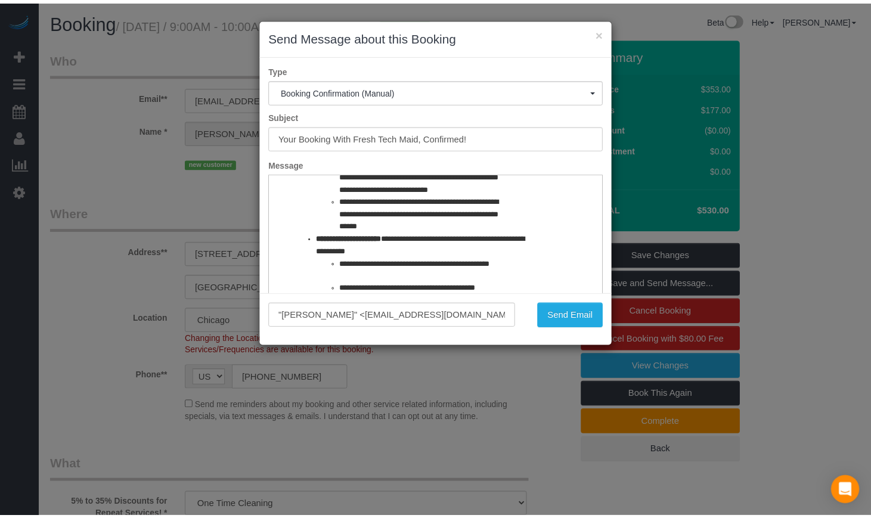
scroll to position [1195, 0]
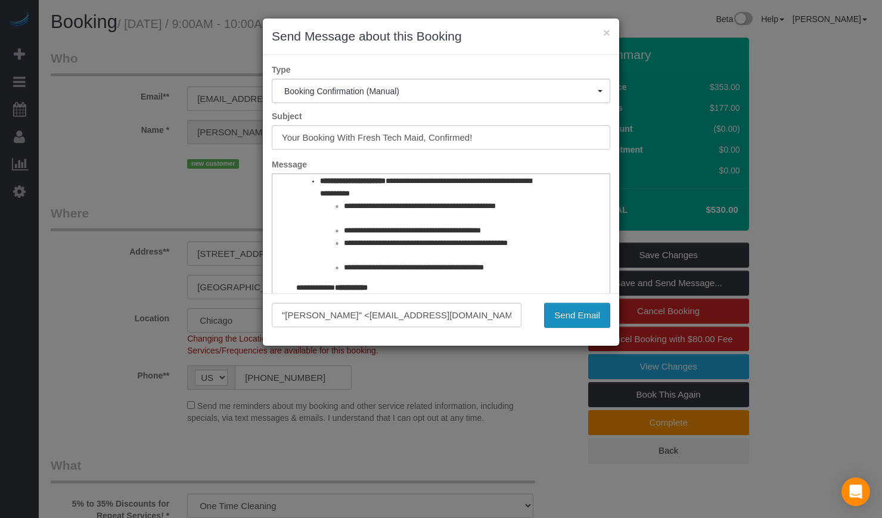
click at [594, 310] on button "Send Email" at bounding box center [577, 315] width 66 height 25
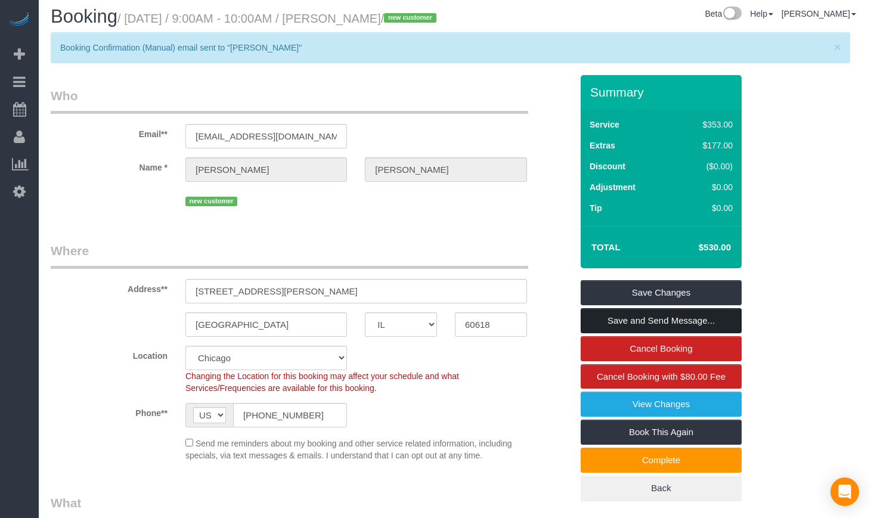
scroll to position [0, 0]
